Goal: Navigation & Orientation: Find specific page/section

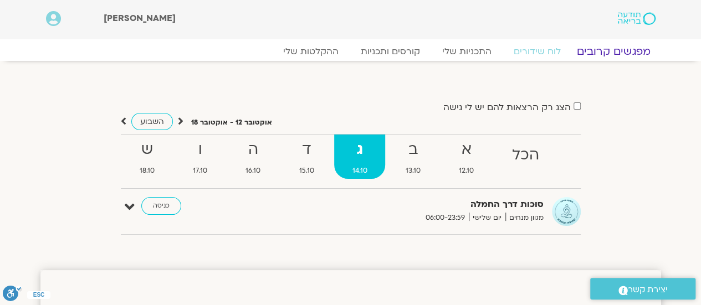
click at [612, 54] on link "מפגשים קרובים" at bounding box center [613, 51] width 100 height 13
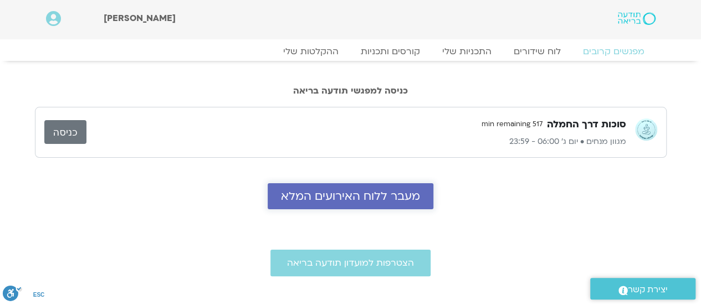
click at [338, 194] on span "מעבר ללוח האירועים המלא" at bounding box center [350, 196] width 139 height 13
